Goal: Information Seeking & Learning: Learn about a topic

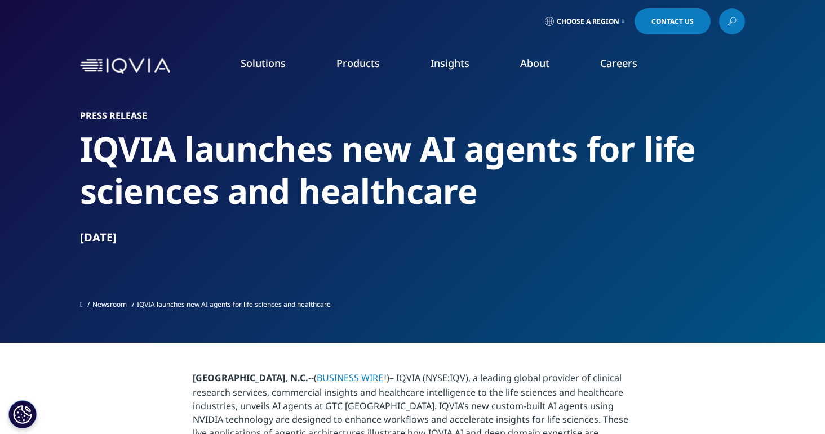
click at [422, 238] on p "Global Trends in R&D 2025" at bounding box center [437, 236] width 122 height 23
click at [397, 263] on link "READ MORE" at bounding box center [437, 262] width 122 height 10
click at [402, 262] on link "READ MORE" at bounding box center [437, 262] width 122 height 10
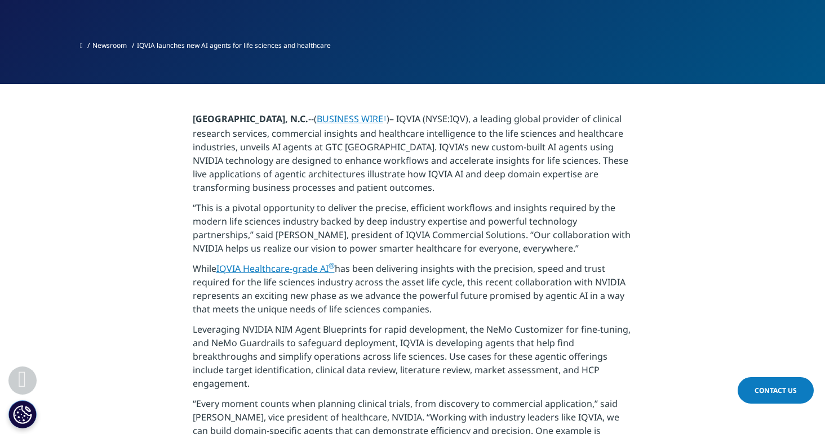
scroll to position [260, 0]
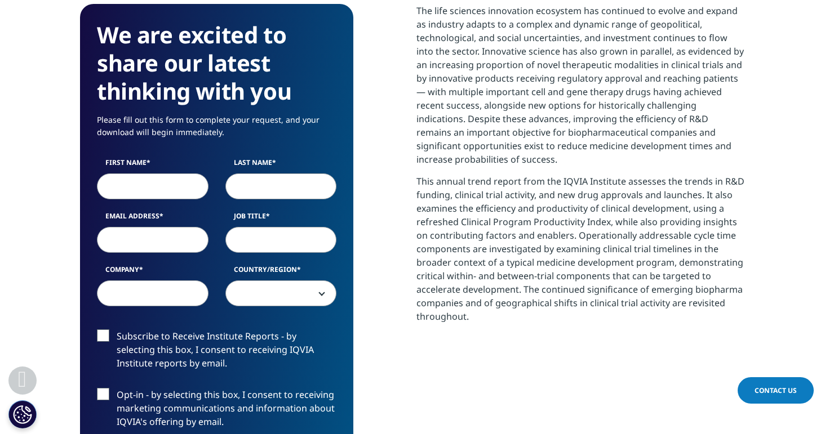
scroll to position [486, 0]
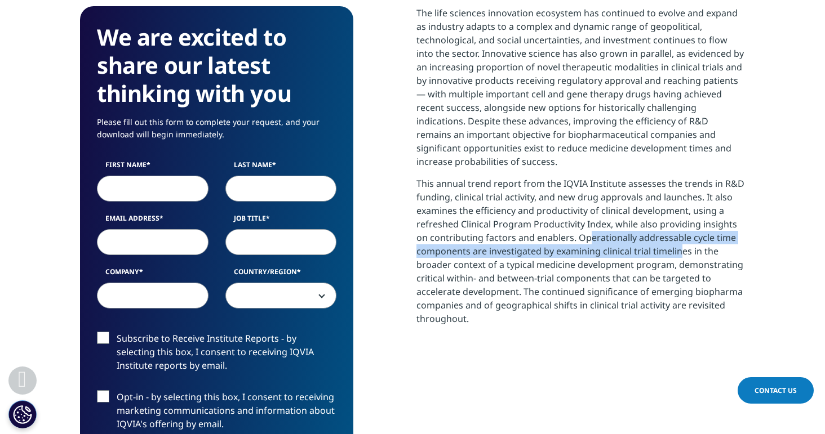
drag, startPoint x: 579, startPoint y: 236, endPoint x: 677, endPoint y: 253, distance: 99.6
click at [677, 253] on p "This annual trend report from the IQVIA Institute assesses the trends in R&D fu…" at bounding box center [580, 255] width 328 height 157
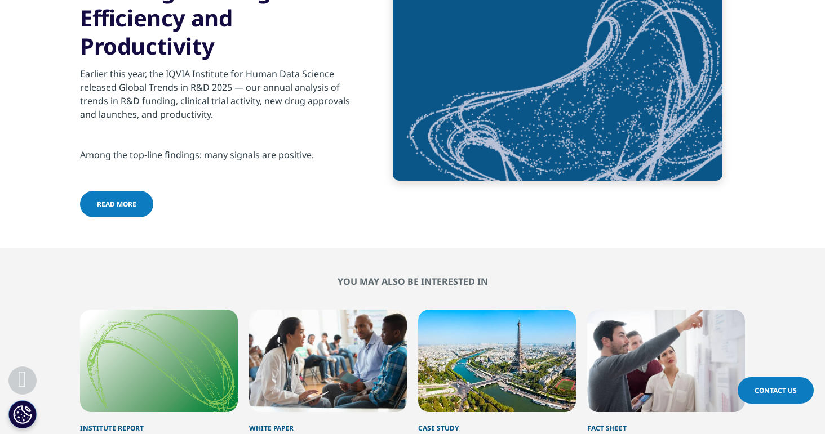
scroll to position [4319, 0]
